Goal: Task Accomplishment & Management: Manage account settings

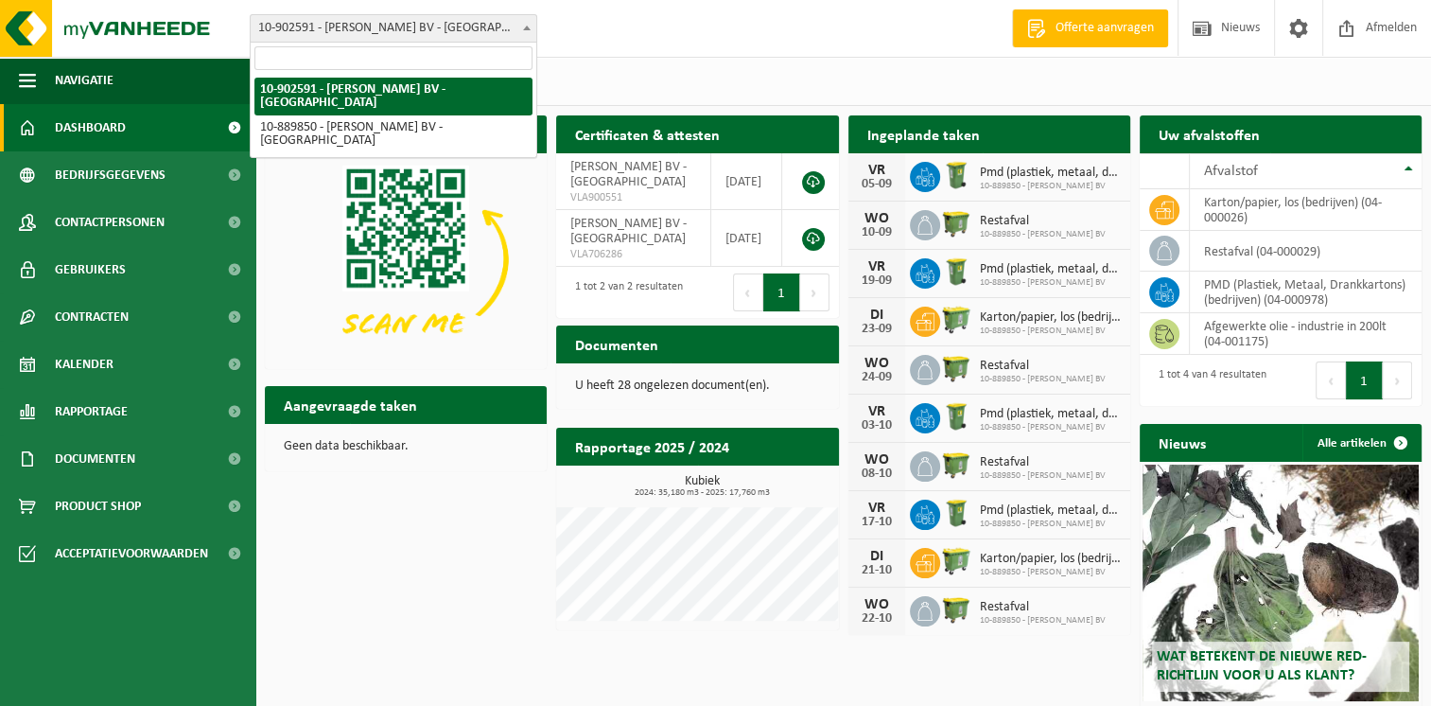
click at [421, 22] on span "10-902591 - [PERSON_NAME] BV - [GEOGRAPHIC_DATA]" at bounding box center [394, 28] width 286 height 26
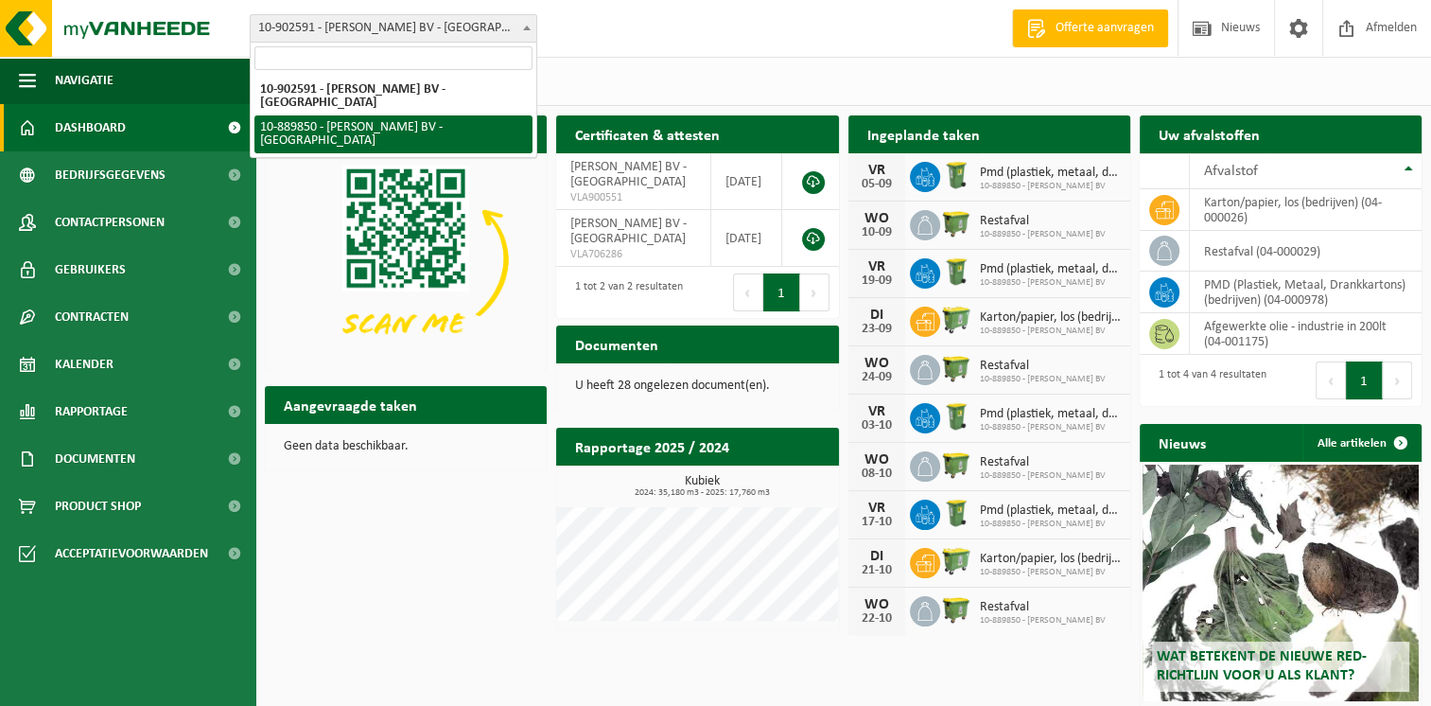
select select "114124"
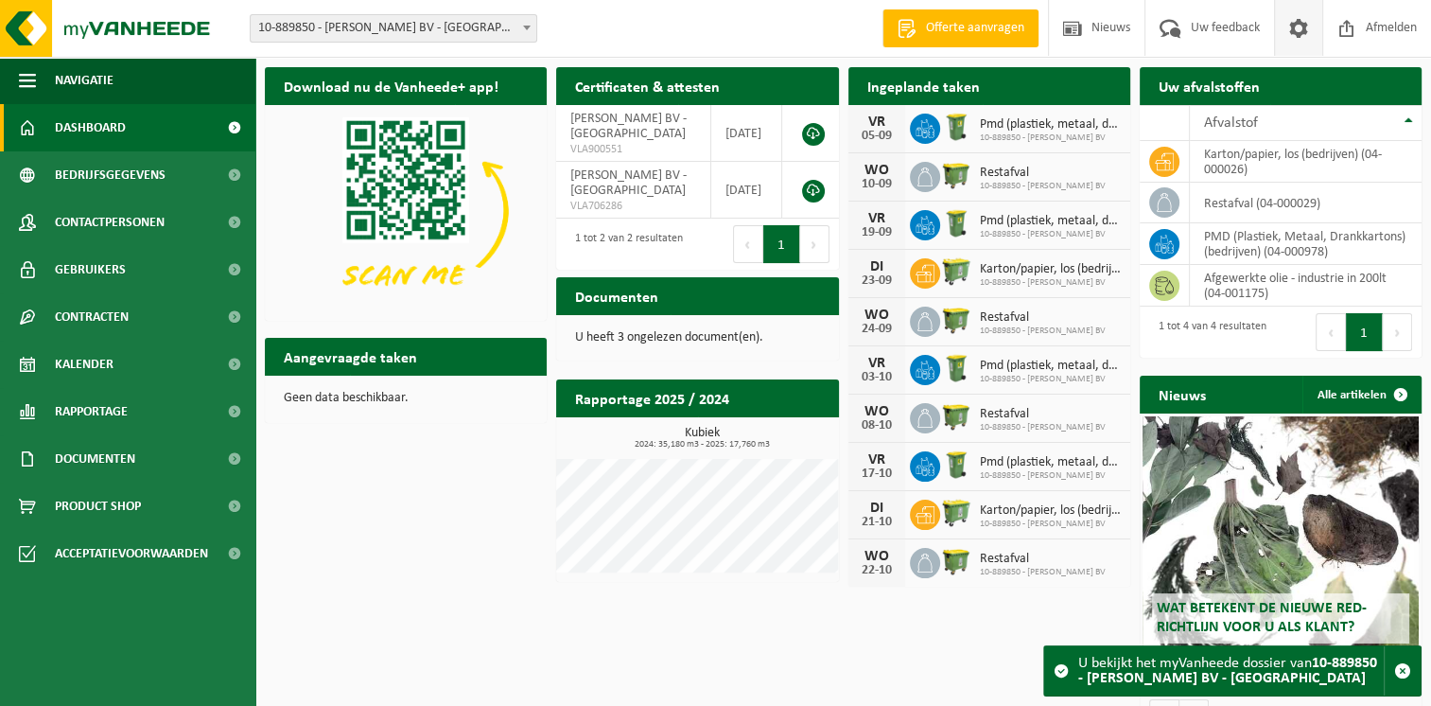
click at [1299, 17] on span at bounding box center [1299, 28] width 28 height 56
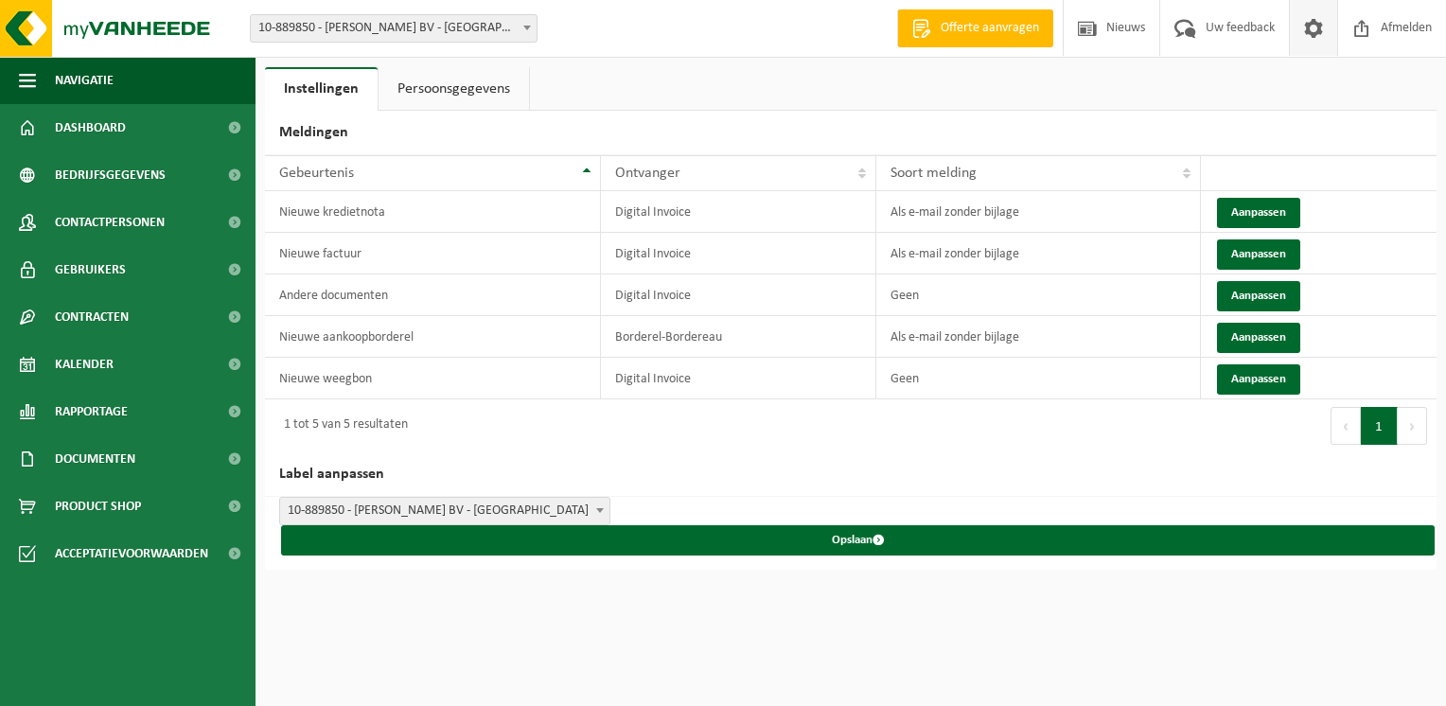
click at [462, 89] on link "Persoonsgegevens" at bounding box center [453, 89] width 150 height 44
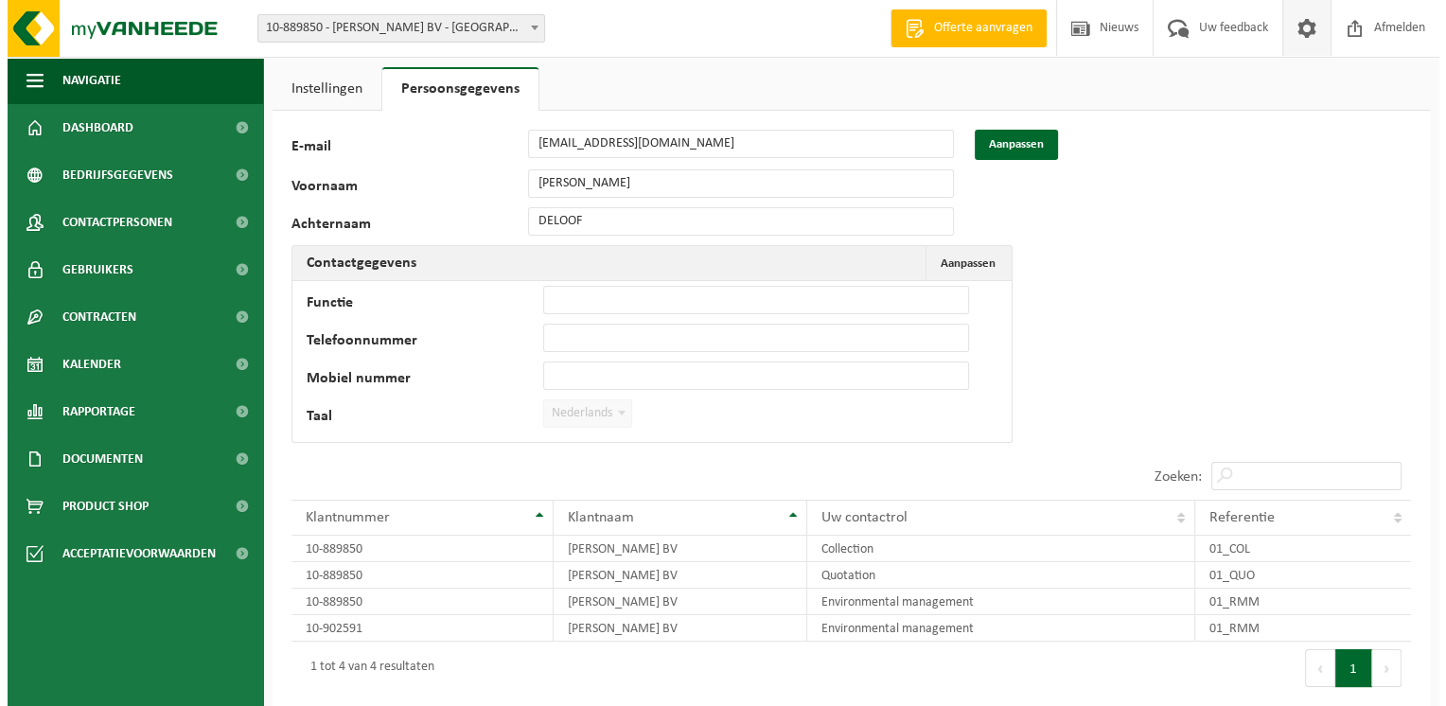
scroll to position [95, 0]
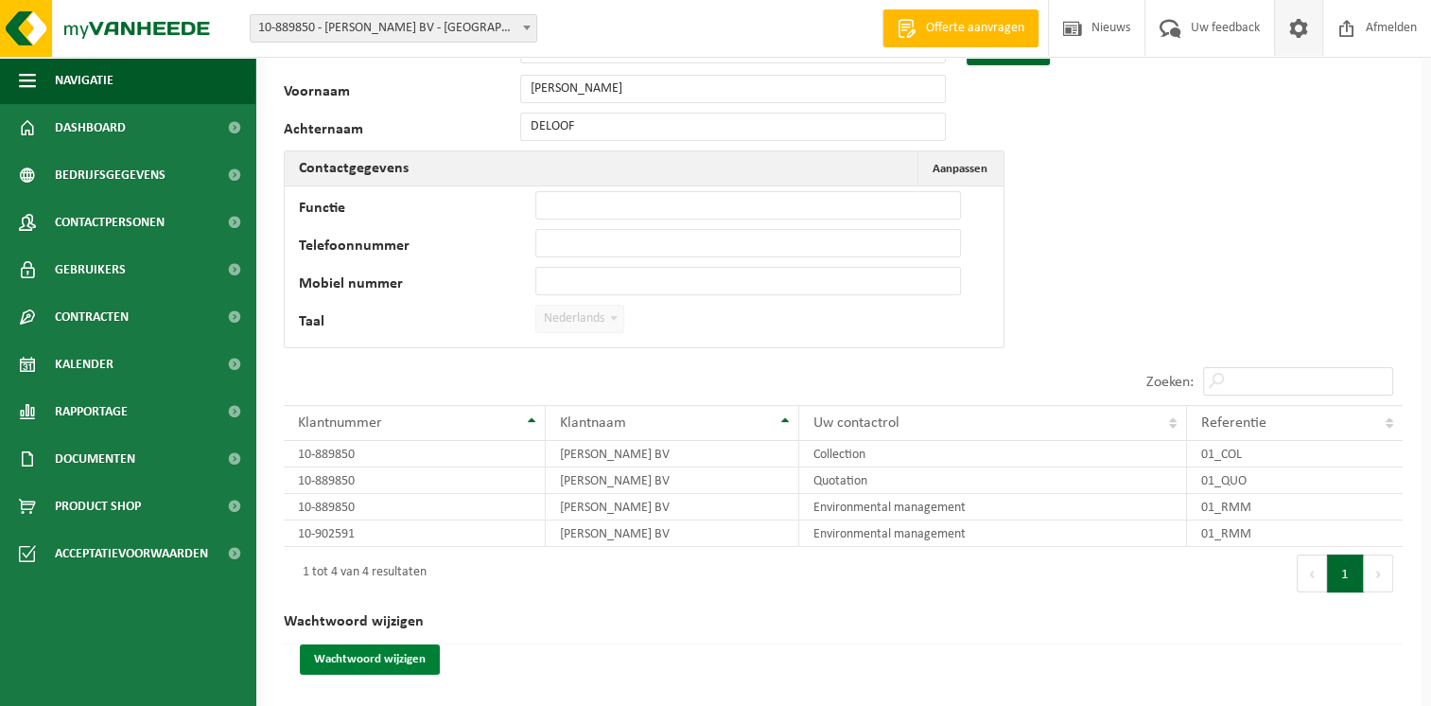
click at [391, 657] on button "Wachtwoord wijzigen" at bounding box center [370, 659] width 140 height 30
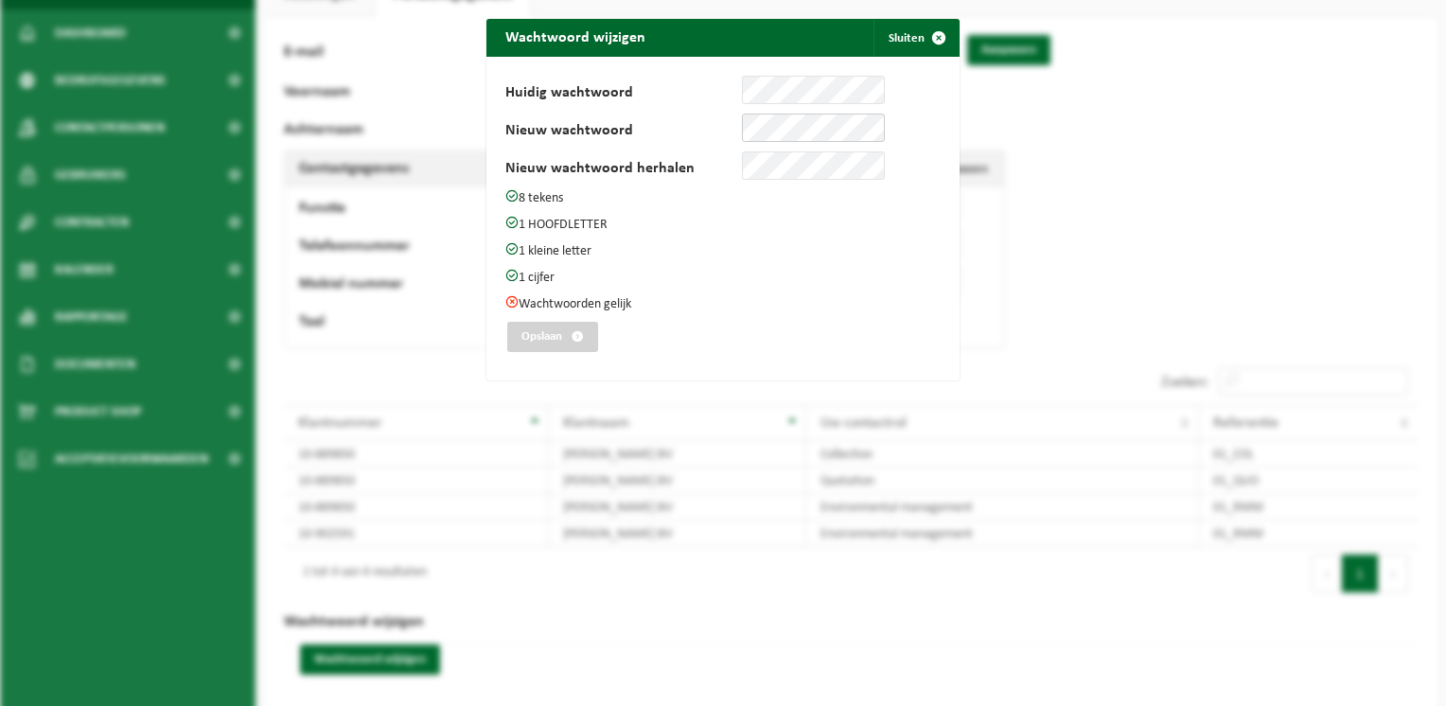
click at [671, 119] on div "Nieuw wachtwoord" at bounding box center [694, 128] width 379 height 28
click at [530, 329] on button "Opslaan" at bounding box center [552, 337] width 91 height 30
